Goal: Task Accomplishment & Management: Manage account settings

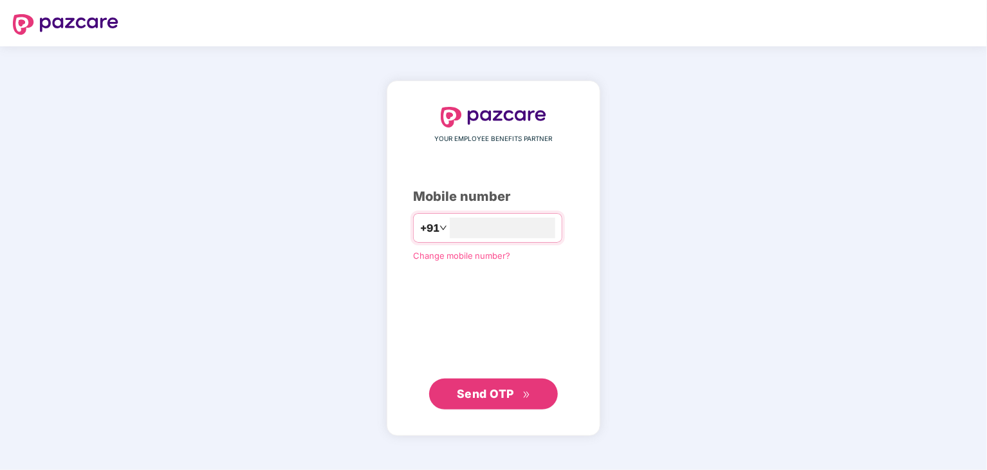
type input "**********"
click at [507, 385] on span "Send OTP" at bounding box center [494, 394] width 74 height 18
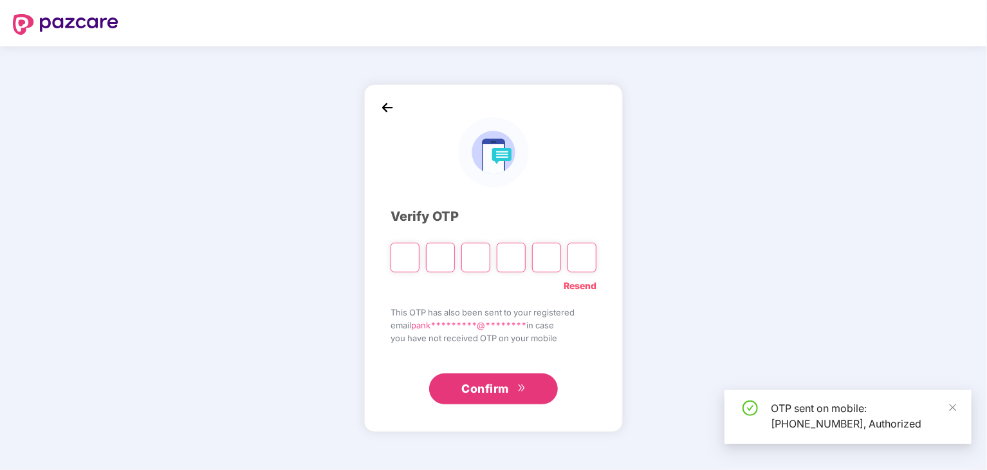
click at [404, 253] on input "Please enter verification code. Digit 1" at bounding box center [404, 257] width 29 height 30
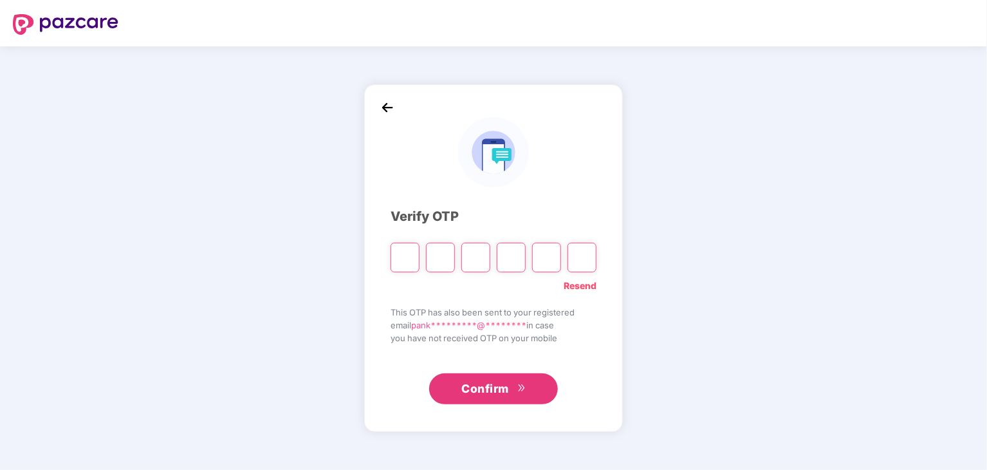
paste input "*"
type input "*"
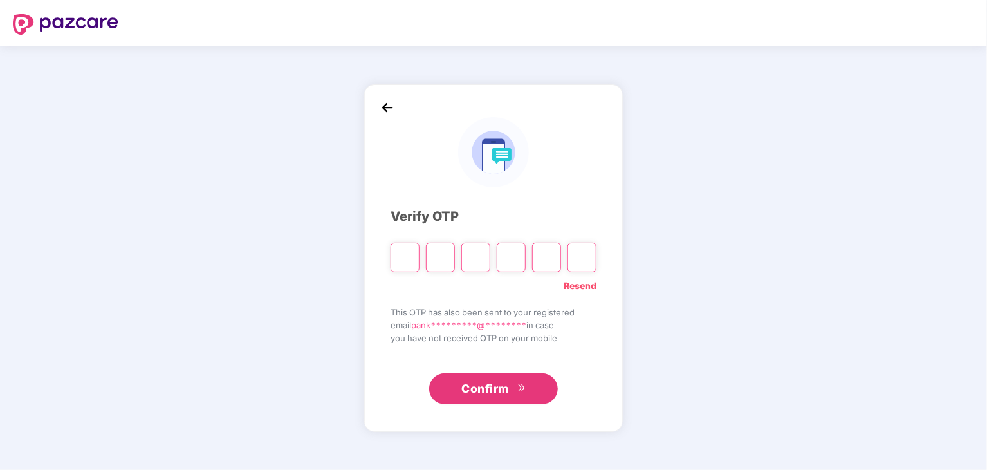
type input "*"
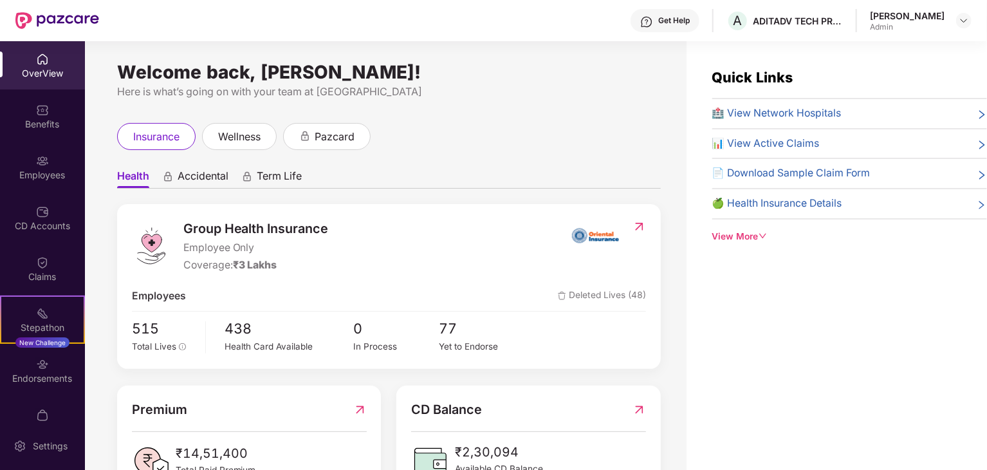
click at [457, 96] on div "Here is what’s going on with your team at [GEOGRAPHIC_DATA]" at bounding box center [388, 92] width 543 height 16
click at [65, 164] on div "Employees" at bounding box center [42, 167] width 85 height 48
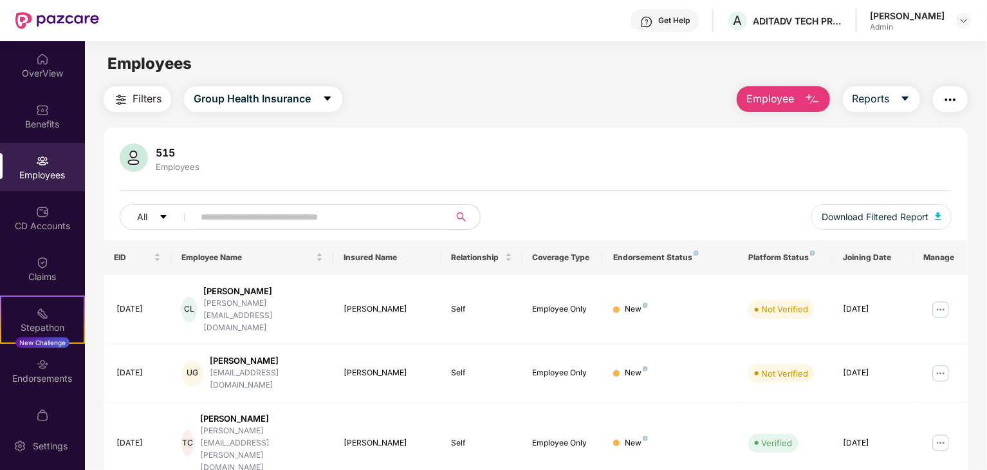
click at [228, 217] on input "text" at bounding box center [316, 216] width 231 height 19
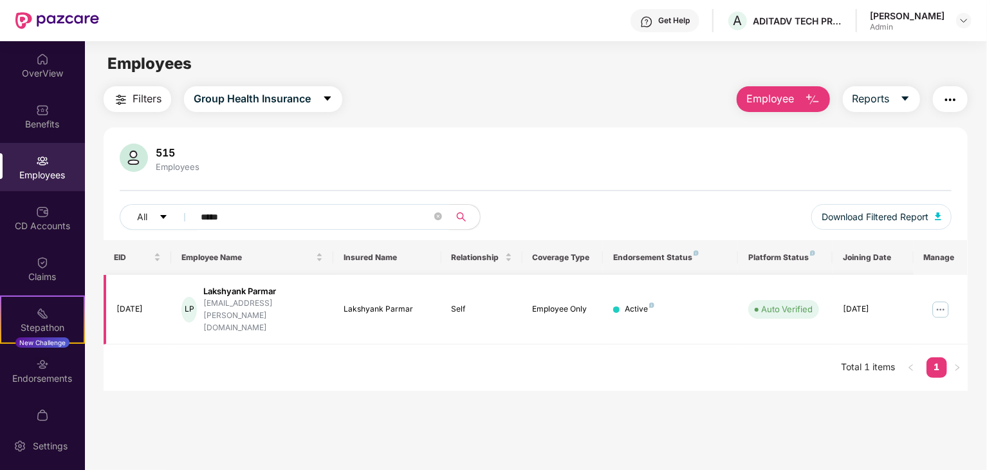
type input "*****"
click at [941, 299] on img at bounding box center [940, 309] width 21 height 21
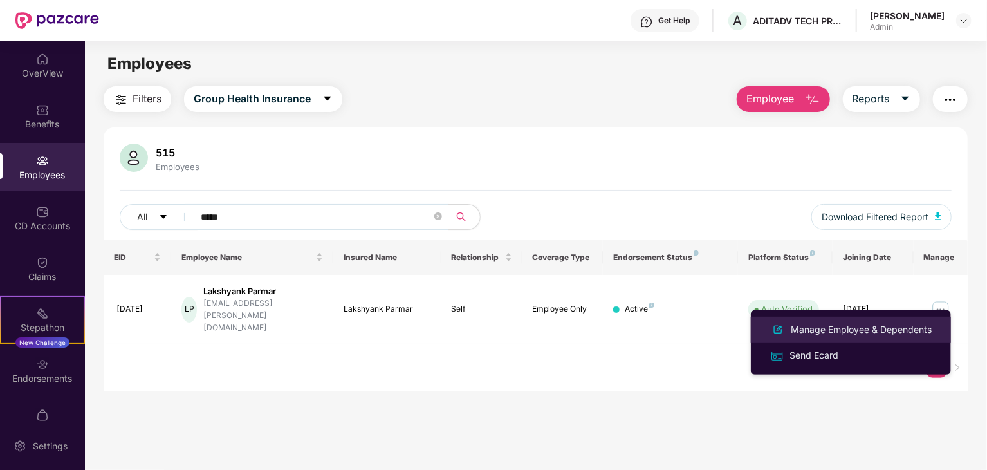
click at [826, 334] on div "Manage Employee & Dependents" at bounding box center [861, 329] width 146 height 14
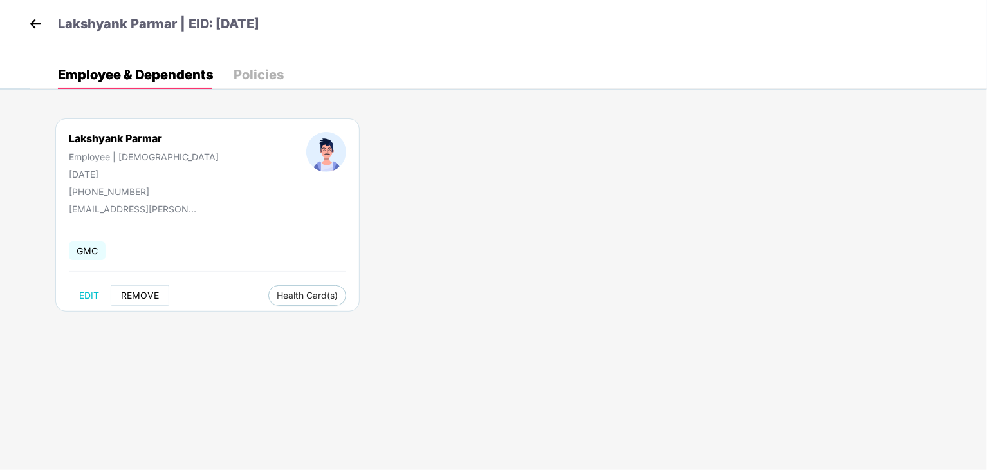
click at [154, 294] on span "REMOVE" at bounding box center [140, 295] width 38 height 10
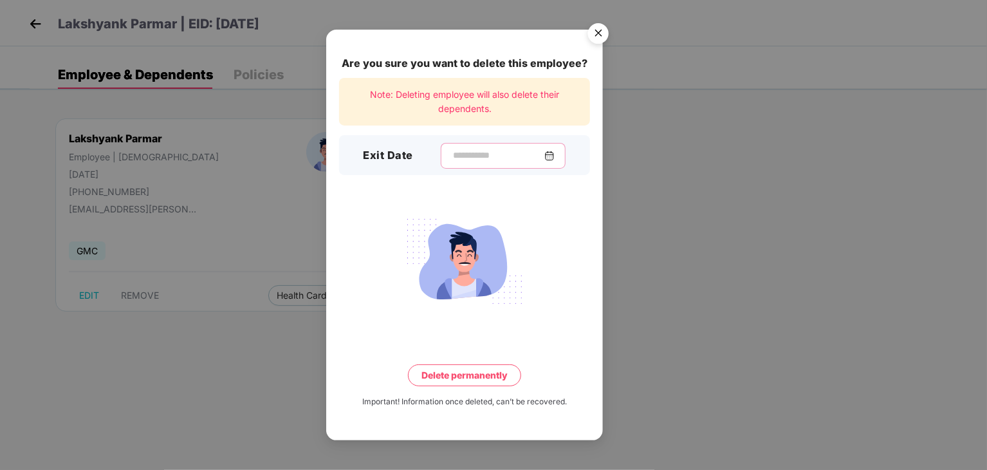
click at [473, 153] on input at bounding box center [497, 156] width 93 height 14
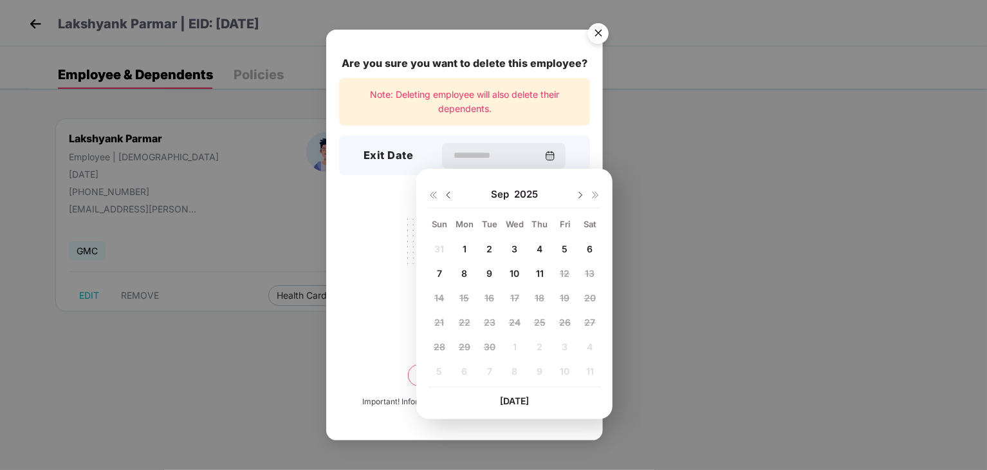
click at [563, 247] on span "5" at bounding box center [564, 248] width 6 height 11
type input "**********"
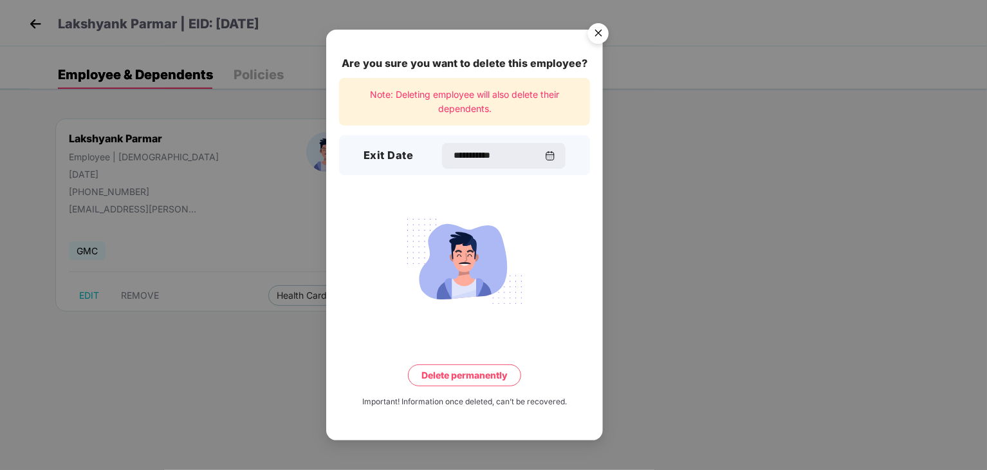
click at [473, 375] on button "Delete permanently" at bounding box center [464, 375] width 113 height 22
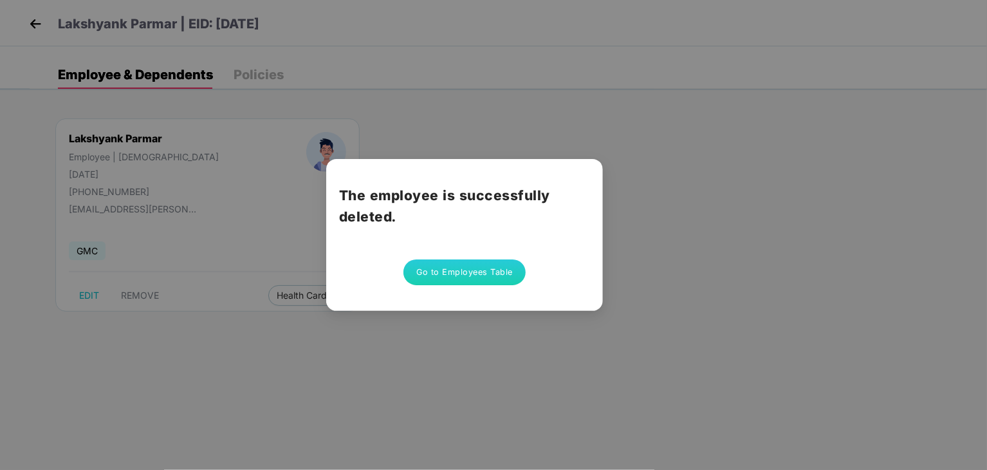
click at [475, 273] on button "Go to Employees Table" at bounding box center [464, 272] width 122 height 26
